Goal: Task Accomplishment & Management: Manage account settings

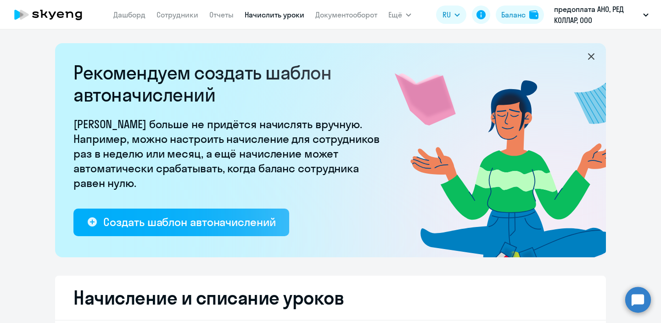
select select "10"
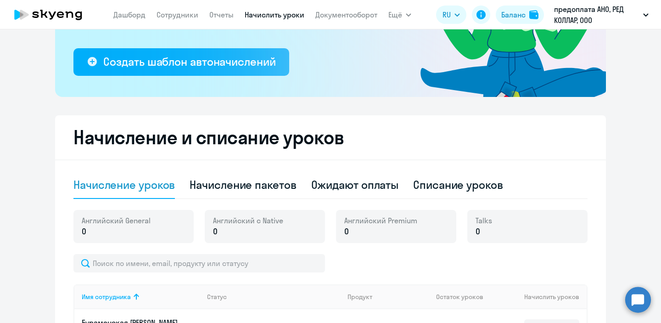
scroll to position [161, 0]
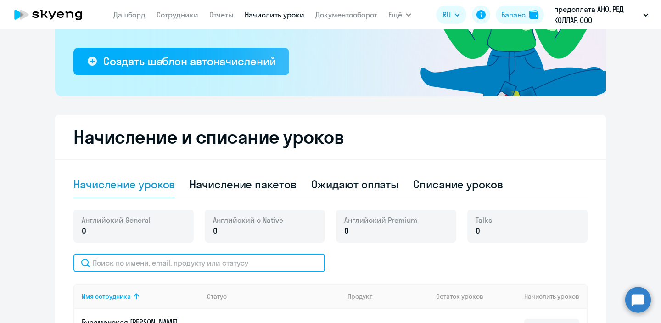
click at [218, 264] on input "text" at bounding box center [199, 262] width 252 height 18
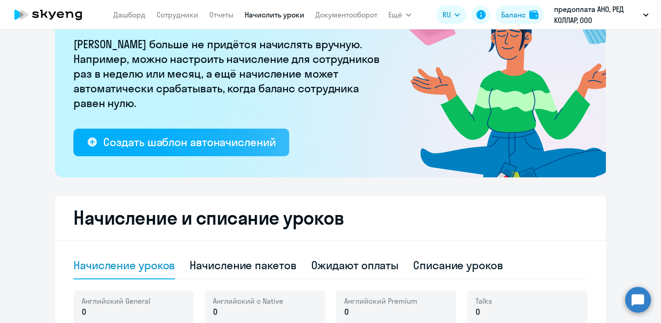
scroll to position [78, 0]
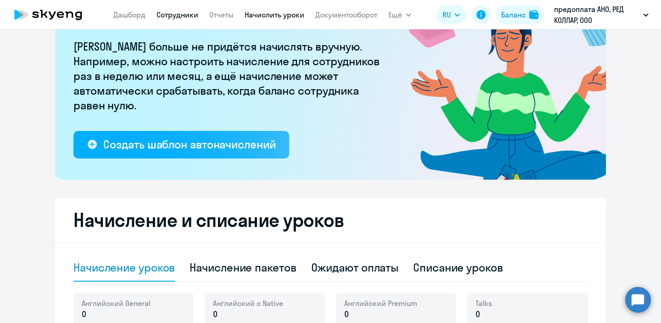
type input "лев"
click at [166, 16] on link "Сотрудники" at bounding box center [178, 14] width 42 height 9
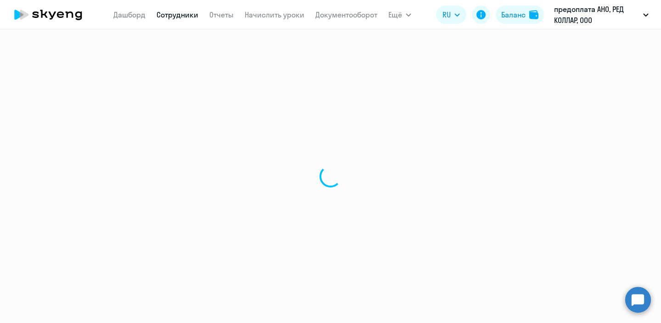
select select "30"
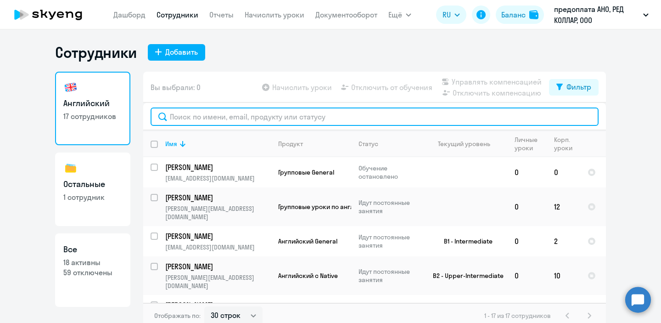
click at [339, 117] on input "text" at bounding box center [375, 116] width 448 height 18
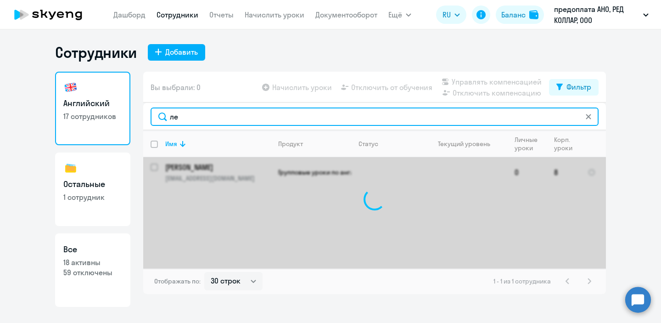
type input "л"
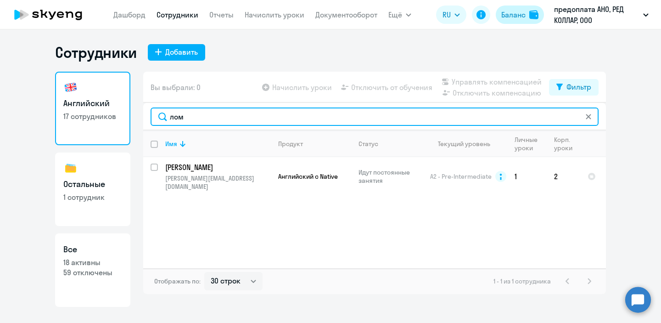
type input "лом"
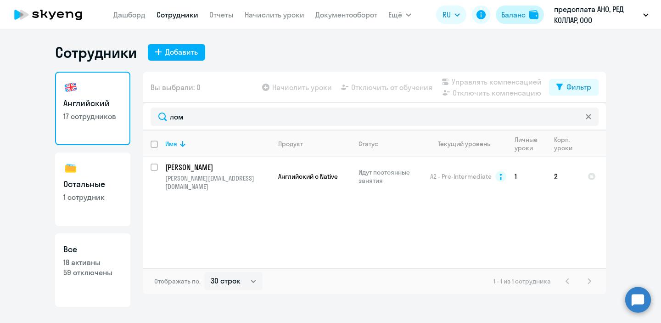
click at [517, 18] on div "Баланс" at bounding box center [513, 14] width 24 height 11
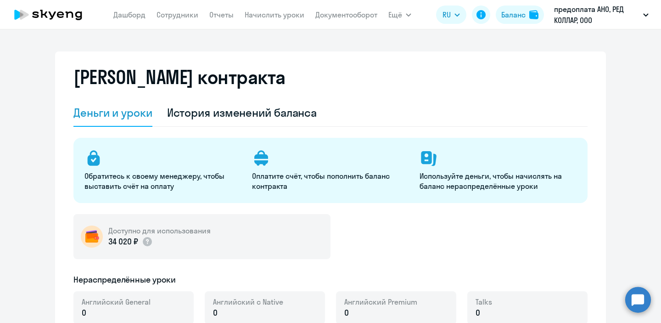
select select "english_adult_not_native_speaker"
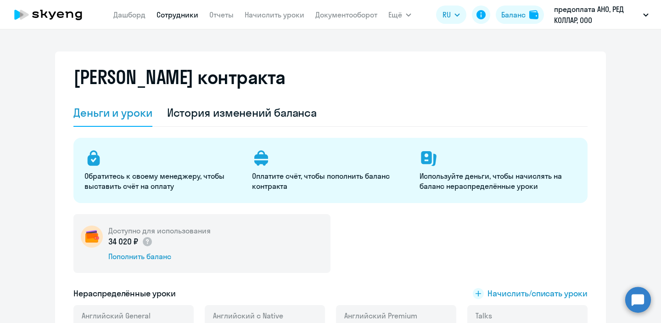
click at [188, 17] on link "Сотрудники" at bounding box center [178, 14] width 42 height 9
select select "30"
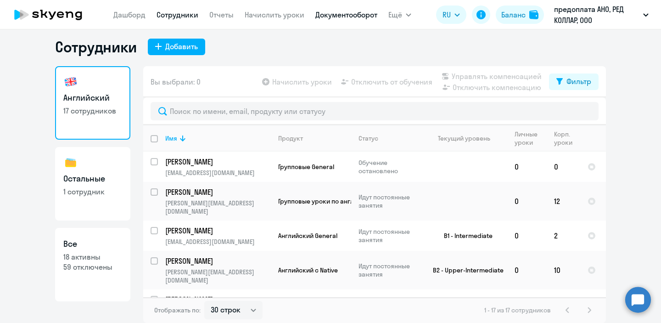
click at [358, 14] on link "Документооборот" at bounding box center [346, 14] width 62 height 9
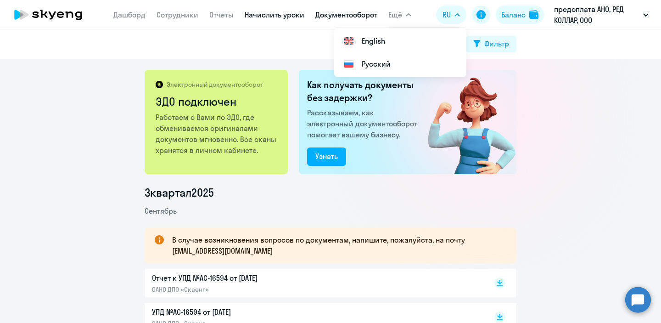
click at [284, 15] on link "Начислить уроки" at bounding box center [275, 14] width 60 height 9
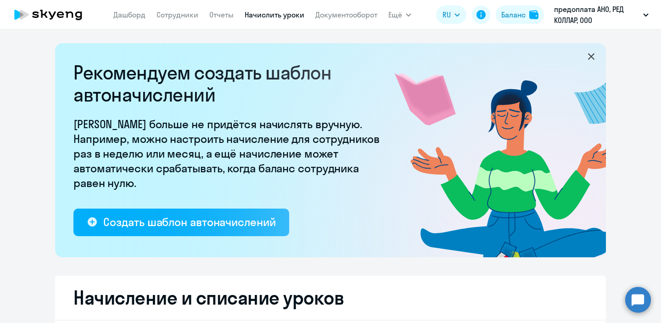
select select "10"
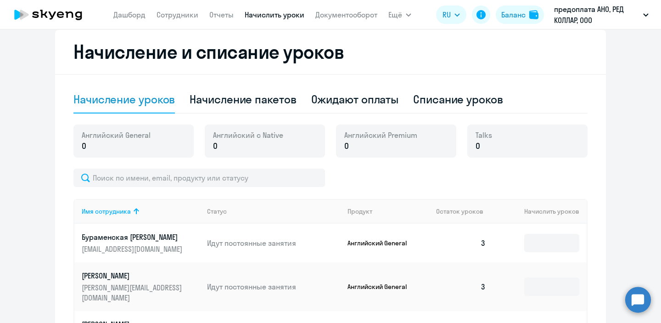
scroll to position [250, 0]
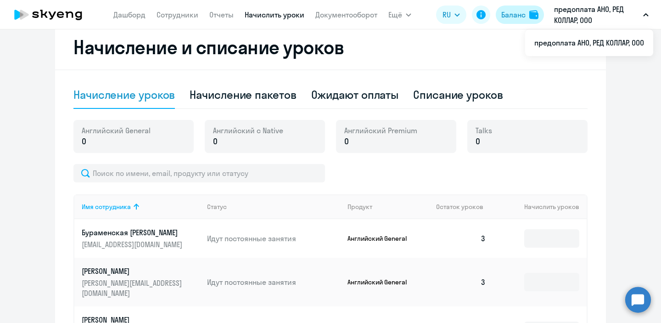
click at [511, 11] on div "Баланс" at bounding box center [513, 14] width 24 height 11
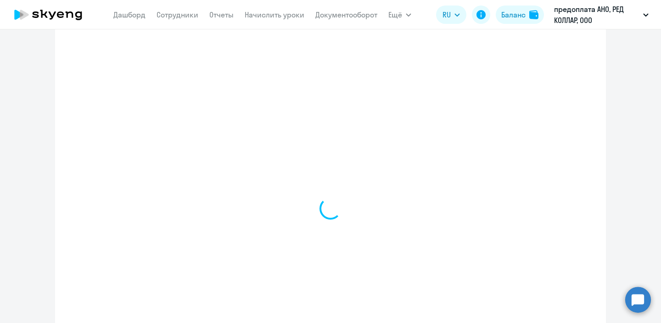
select select "english_adult_not_native_speaker"
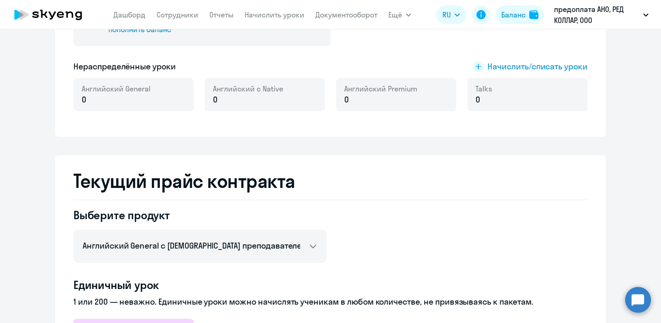
scroll to position [180, 0]
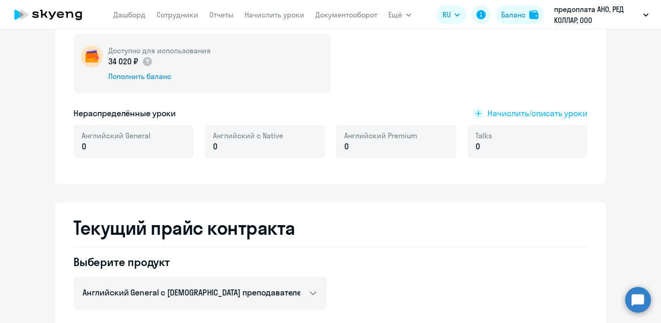
click at [499, 115] on span "Начислить/списать уроки" at bounding box center [538, 113] width 100 height 12
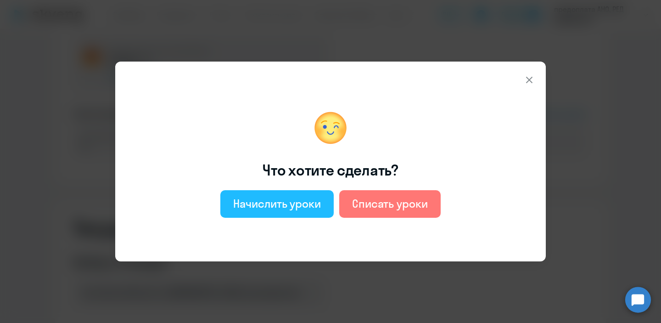
click at [272, 205] on div "Начислить уроки" at bounding box center [277, 203] width 88 height 15
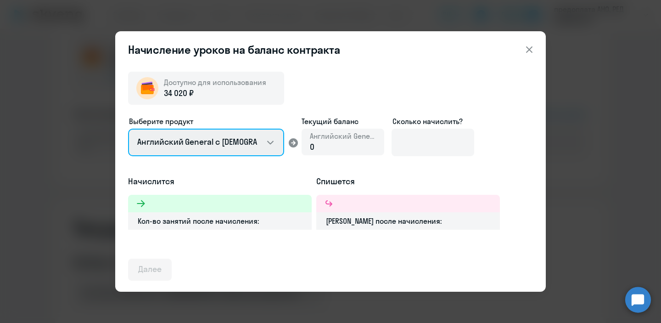
click at [253, 151] on select "Английский General с [DEMOGRAPHIC_DATA] преподавателем Английский General с [DE…" at bounding box center [206, 143] width 156 height 28
select select "english_adult_native_speaker"
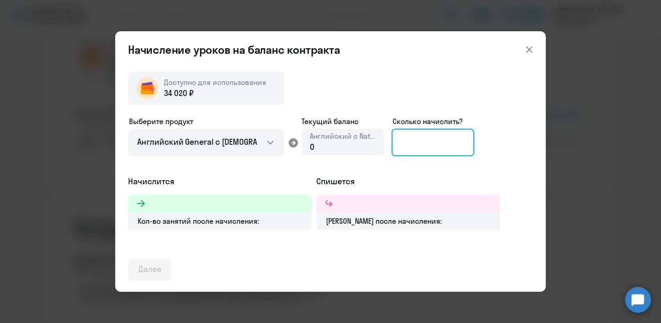
click at [430, 134] on input at bounding box center [433, 143] width 83 height 28
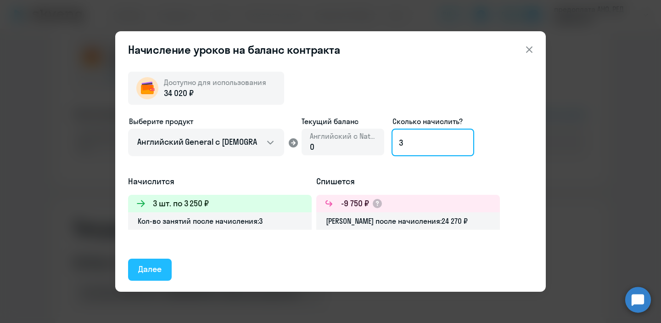
type input "3"
click at [156, 275] on div "Далее" at bounding box center [149, 269] width 23 height 12
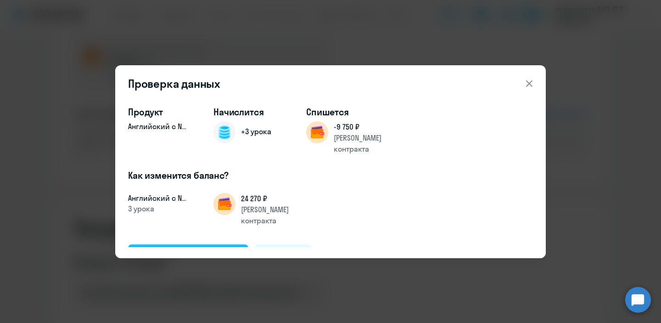
click at [198, 249] on div "Подтвердить и начислить" at bounding box center [188, 255] width 100 height 12
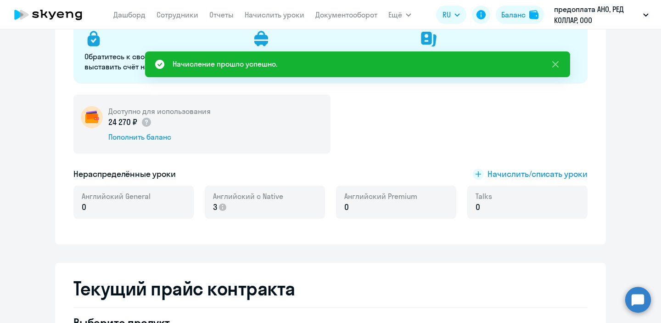
scroll to position [79, 0]
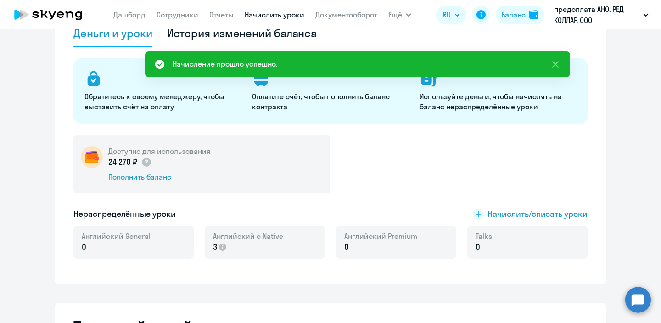
click at [255, 15] on link "Начислить уроки" at bounding box center [275, 14] width 60 height 9
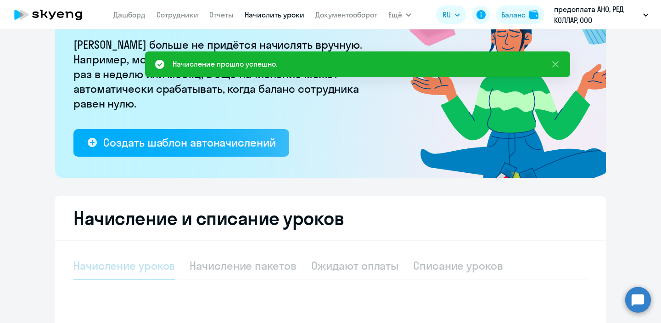
select select "10"
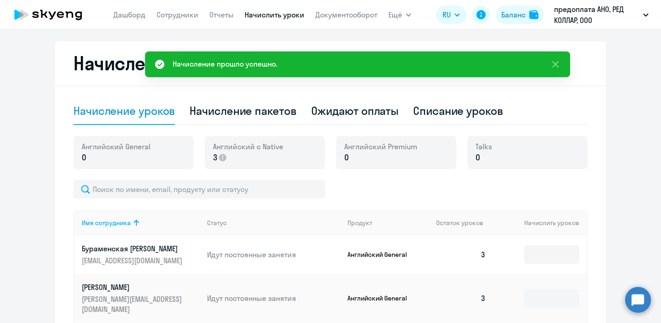
scroll to position [240, 0]
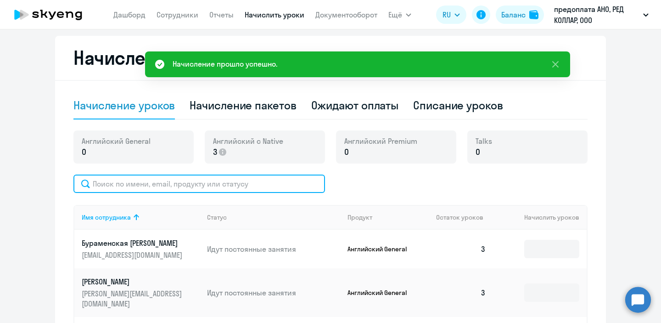
click at [268, 186] on input "text" at bounding box center [199, 183] width 252 height 18
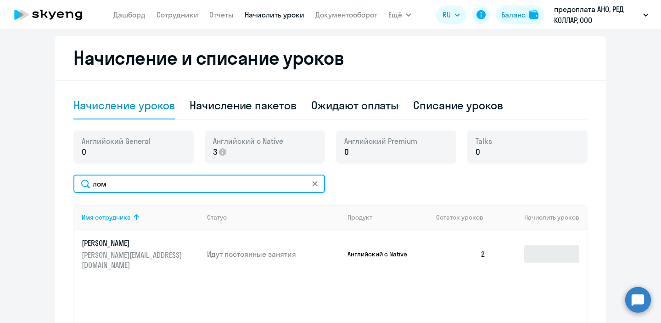
type input "лом"
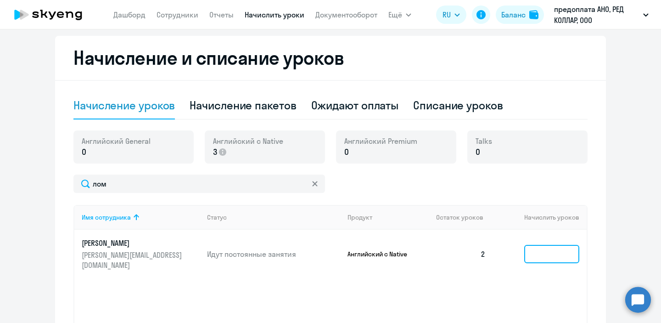
click at [547, 249] on input at bounding box center [551, 254] width 55 height 18
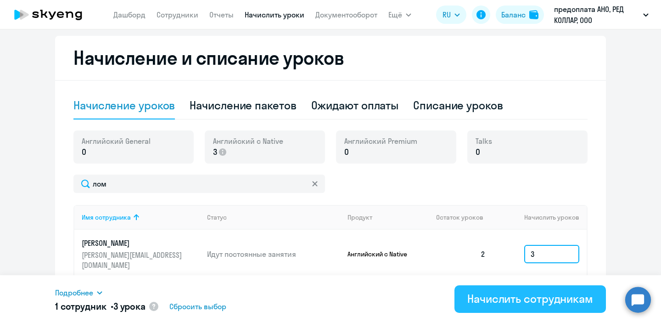
type input "3"
click at [528, 303] on div "Начислить сотрудникам" at bounding box center [530, 298] width 126 height 15
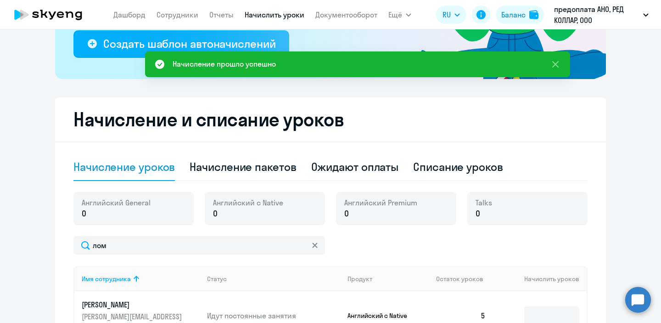
scroll to position [172, 0]
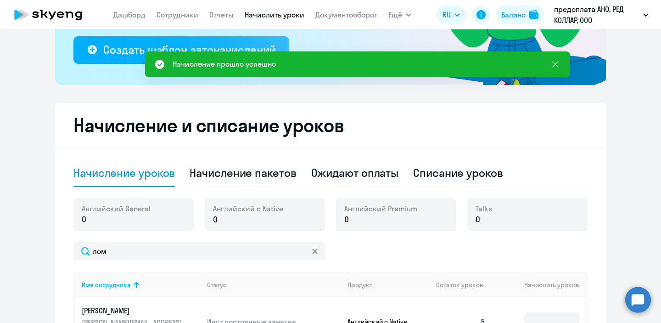
click at [52, 13] on icon at bounding box center [48, 14] width 81 height 23
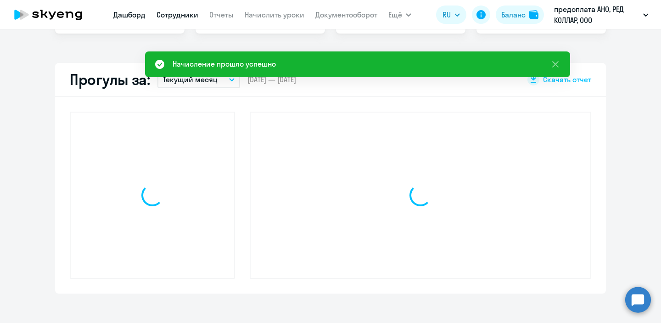
scroll to position [236, 0]
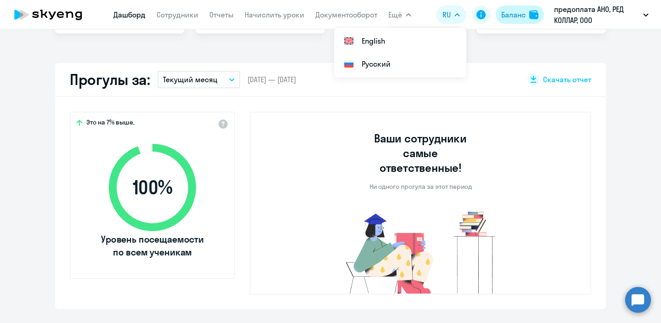
click at [506, 17] on div "Баланс" at bounding box center [513, 14] width 24 height 11
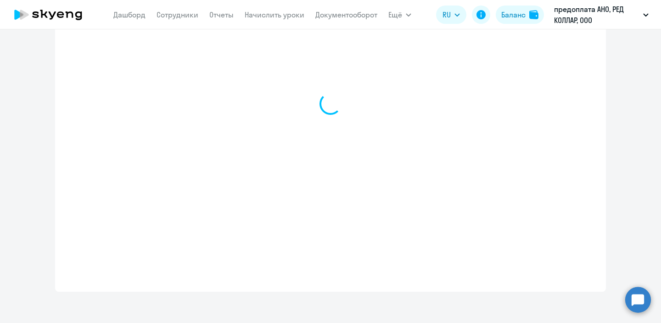
select select "english_adult_not_native_speaker"
